Goal: Information Seeking & Learning: Learn about a topic

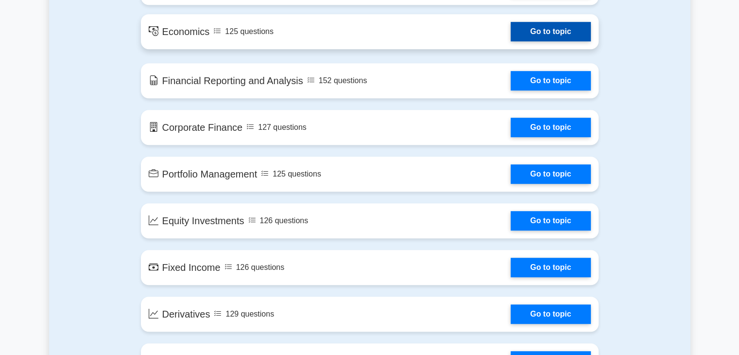
scroll to position [583, 0]
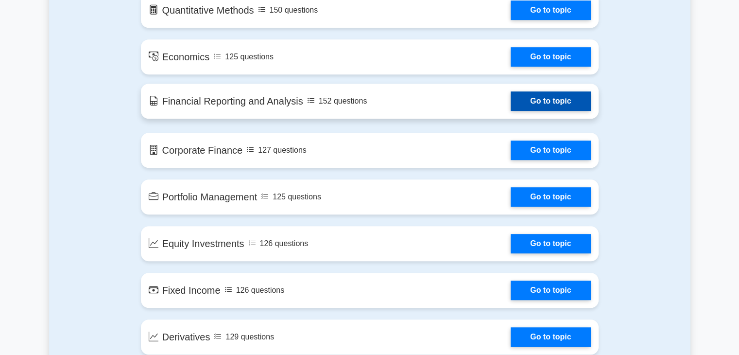
click at [510, 100] on link "Go to topic" at bounding box center [550, 100] width 80 height 19
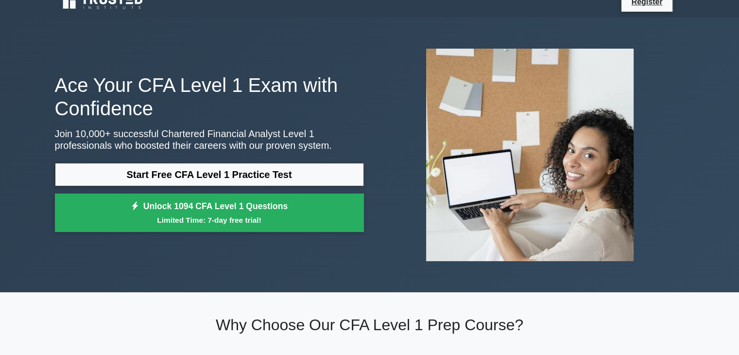
scroll to position [0, 0]
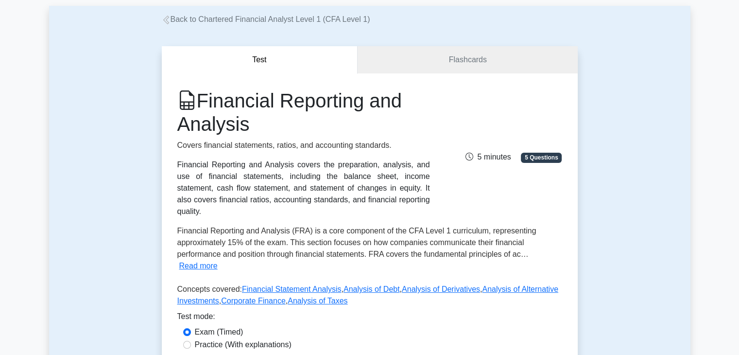
scroll to position [194, 0]
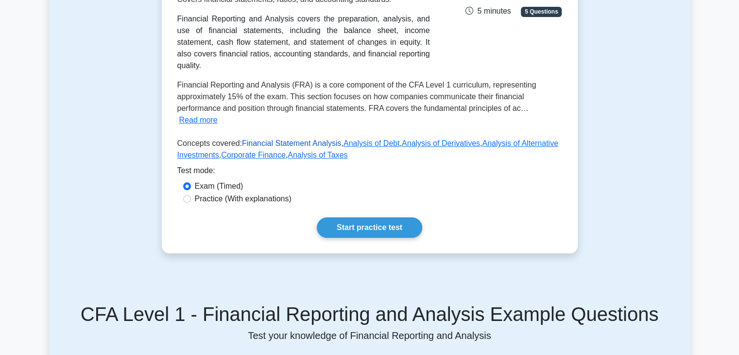
click at [289, 139] on link "Financial Statement Analysis" at bounding box center [292, 143] width 100 height 8
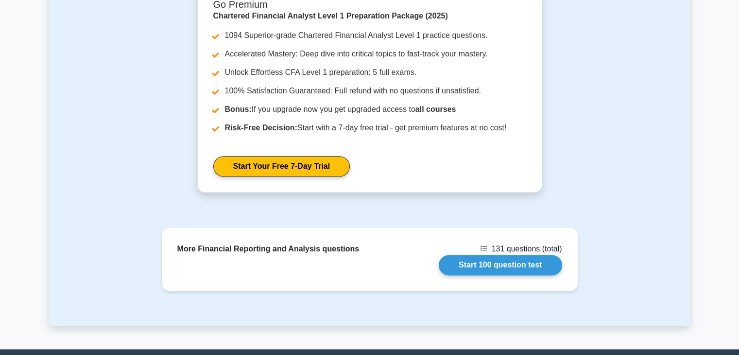
scroll to position [1166, 0]
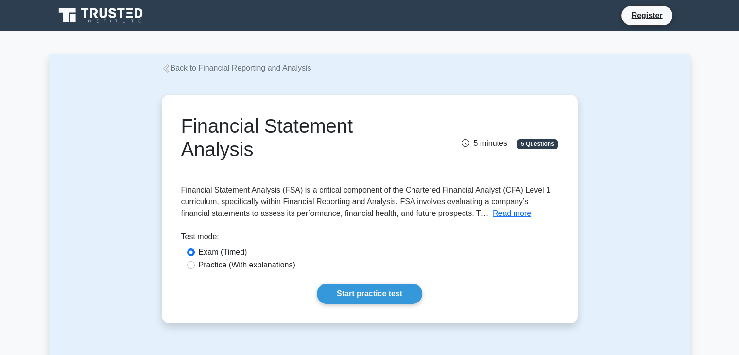
click at [216, 264] on label "Practice (With explanations)" at bounding box center [247, 265] width 97 height 12
click at [195, 264] on input "Practice (With explanations)" at bounding box center [191, 265] width 8 height 8
radio input "true"
click at [340, 296] on link "Start practice test" at bounding box center [369, 293] width 105 height 20
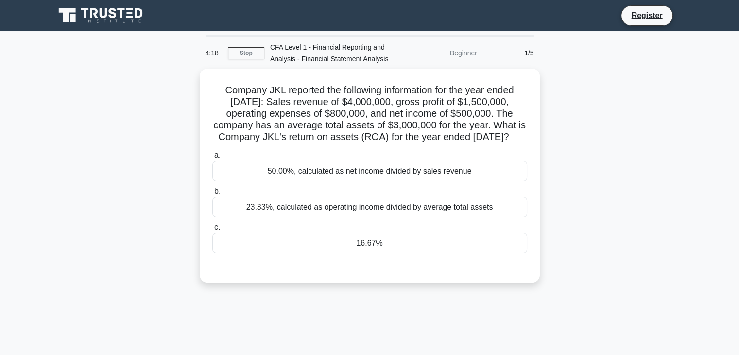
scroll to position [170, 0]
